Goal: Task Accomplishment & Management: Complete application form

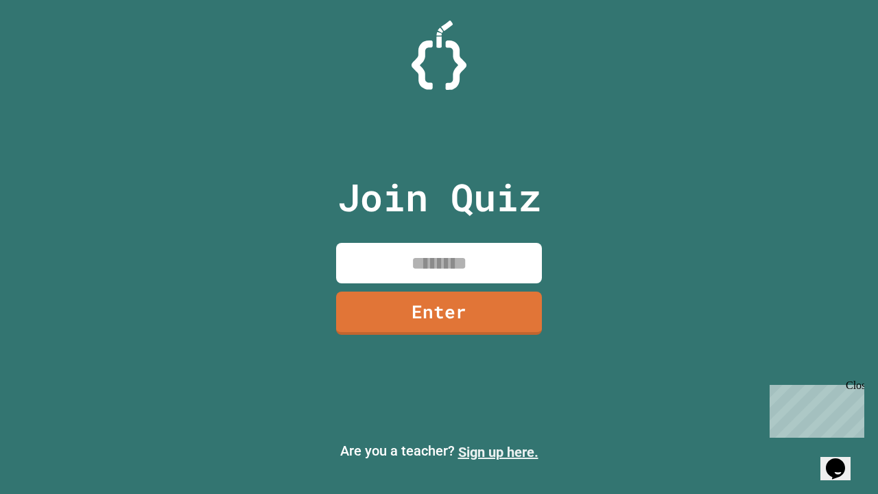
click at [498, 452] on link "Sign up here." at bounding box center [498, 452] width 80 height 16
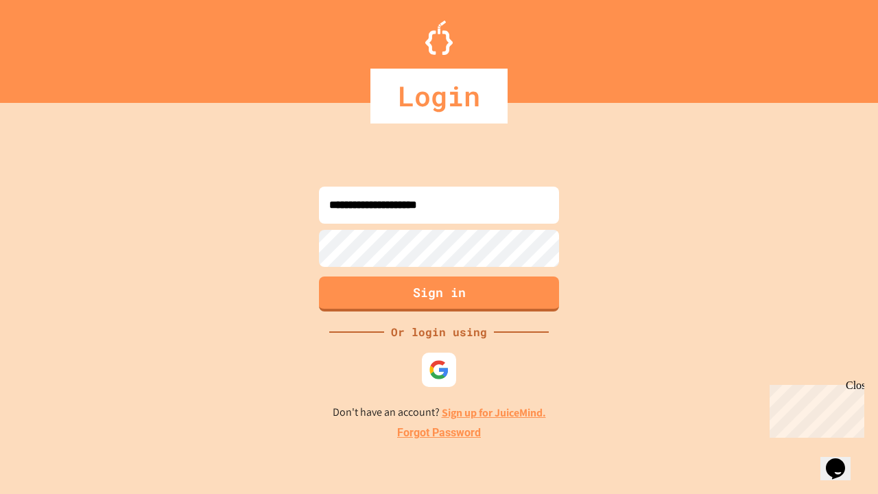
type input "**********"
